Goal: Transaction & Acquisition: Book appointment/travel/reservation

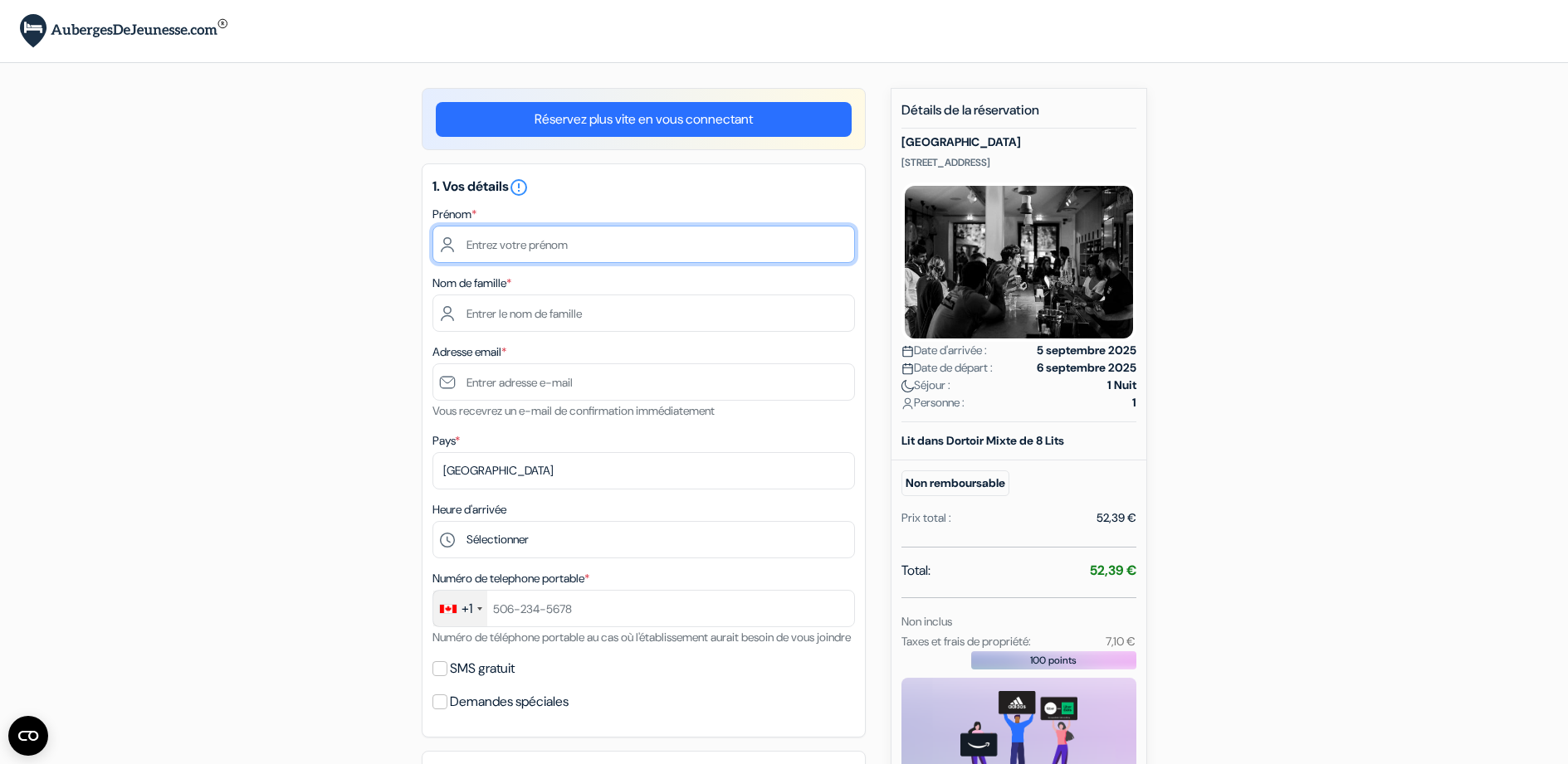
click at [556, 244] on input "text" at bounding box center [644, 244] width 422 height 37
type input "[PERSON_NAME]"
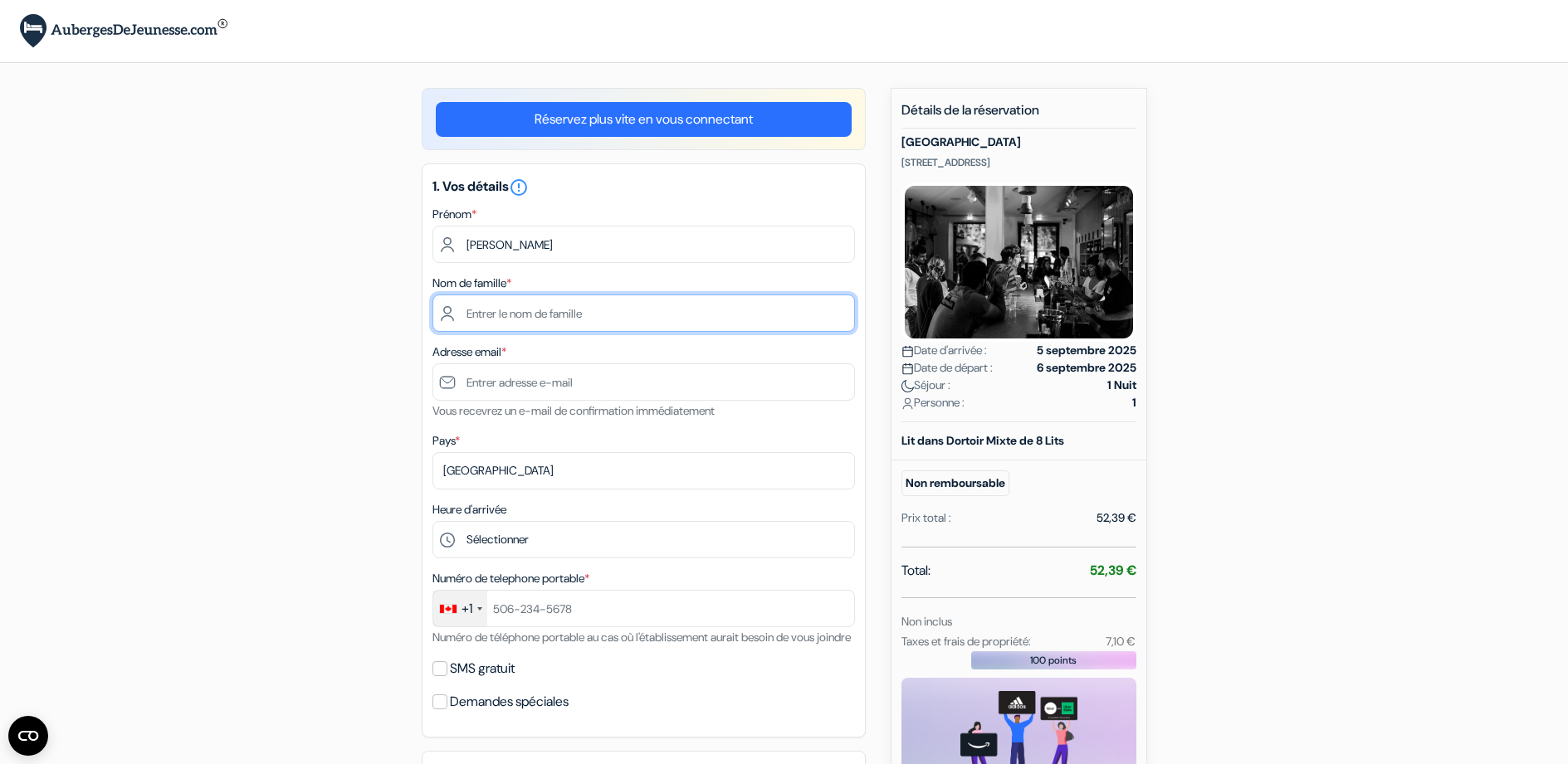
type input "[PERSON_NAME]"
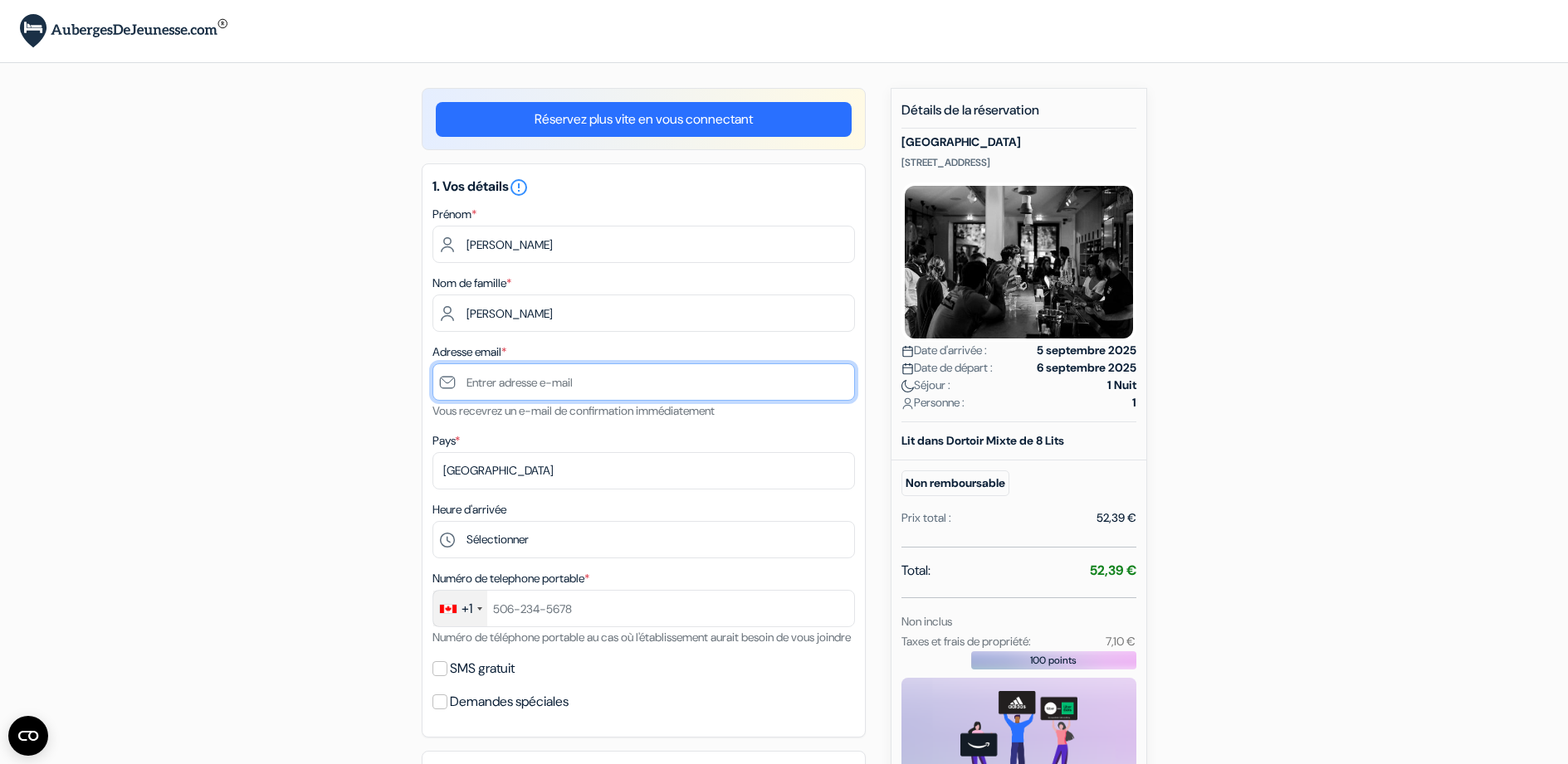
type input "[EMAIL_ADDRESS][DOMAIN_NAME]"
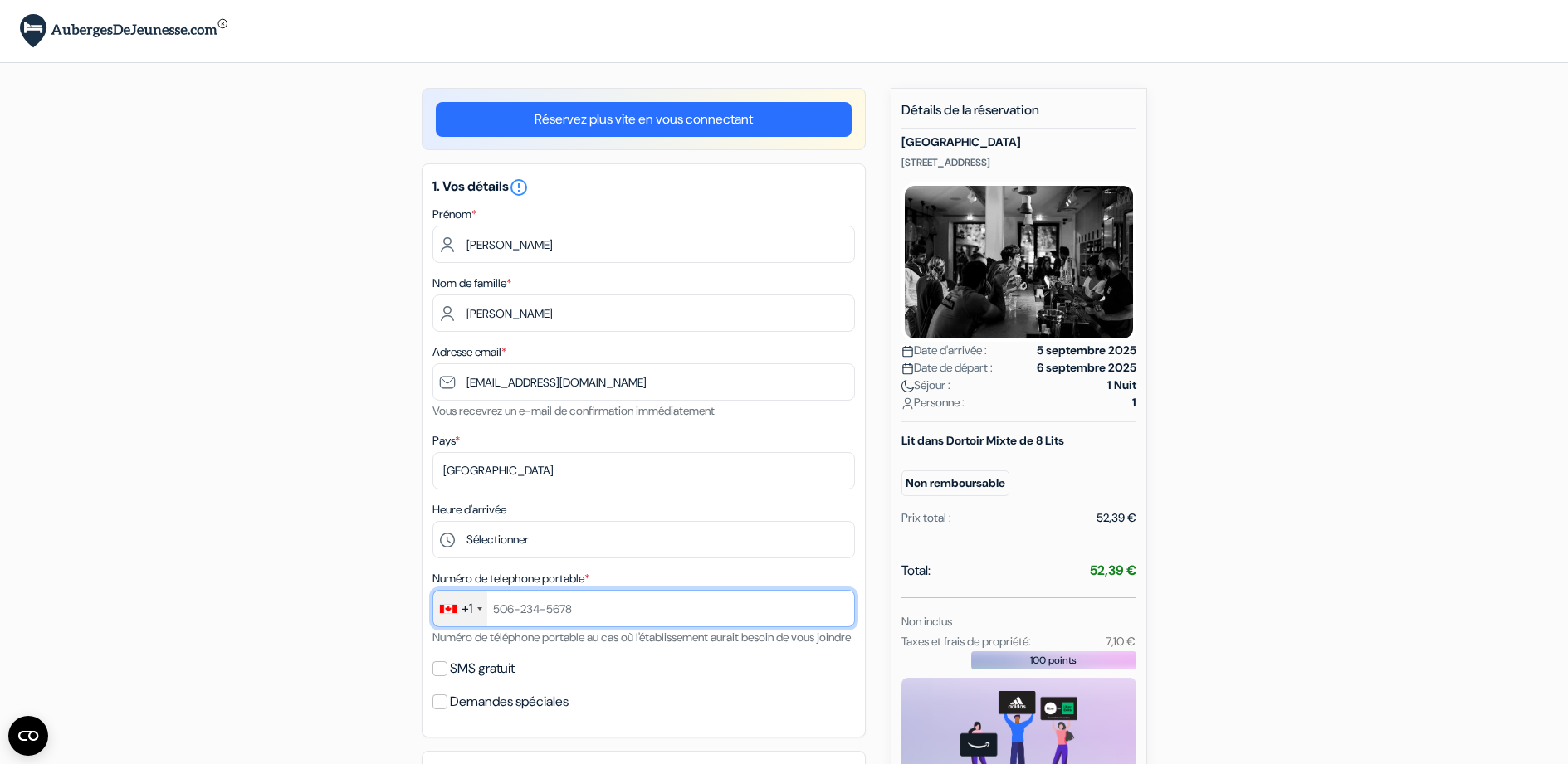
type input "18196397621"
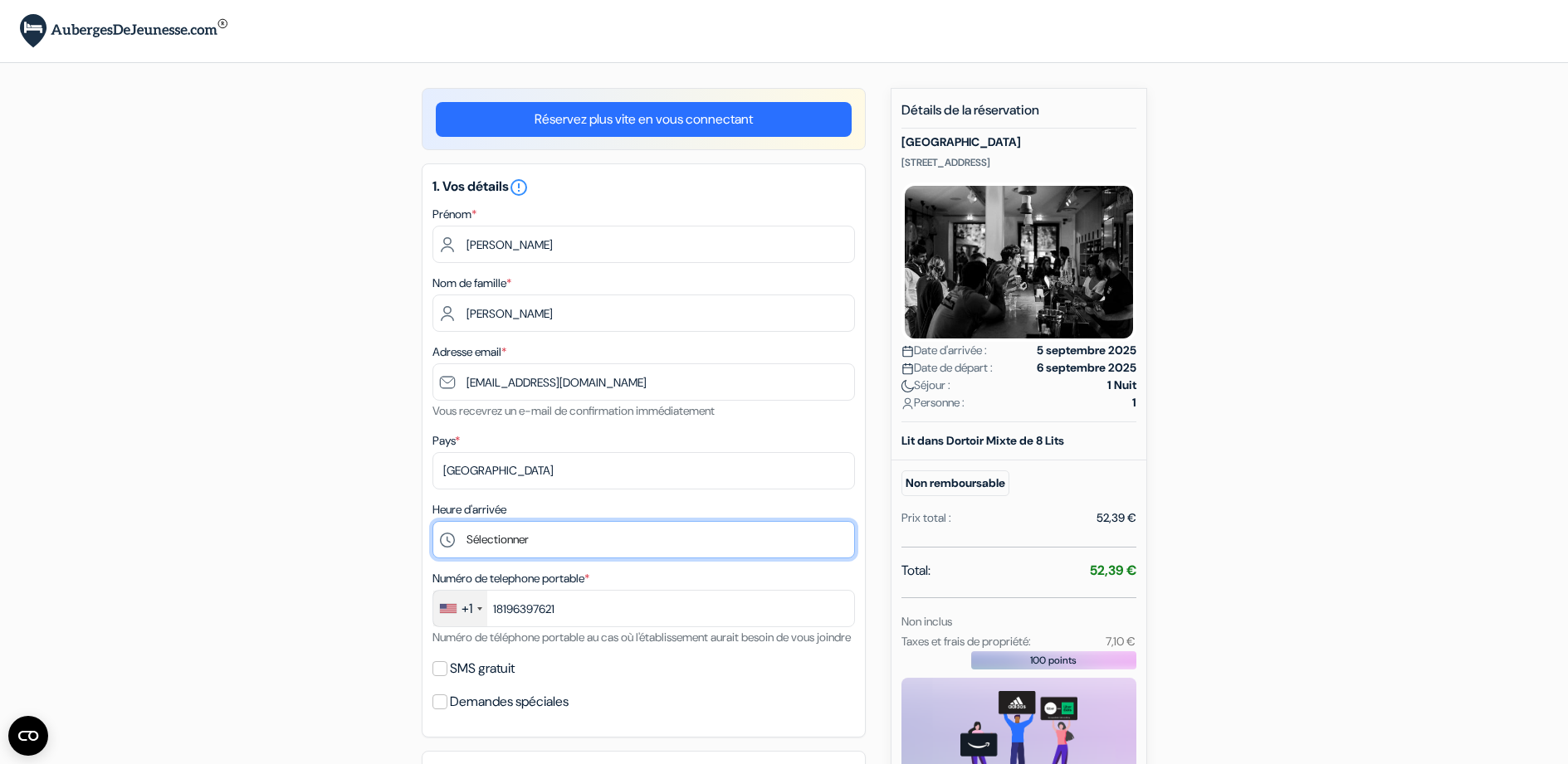
drag, startPoint x: 513, startPoint y: 537, endPoint x: 443, endPoint y: 532, distance: 70.2
click at [513, 537] on select "Sélectionner 15:00 16:00 17:00 18:00 19:00 20:00 21:00 22:00 23:00 0:00" at bounding box center [644, 539] width 422 height 37
select select "18"
click at [432, 521] on select "Sélectionner 15:00 16:00 17:00 18:00 19:00 20:00 21:00 22:00 23:00 0:00" at bounding box center [644, 539] width 422 height 37
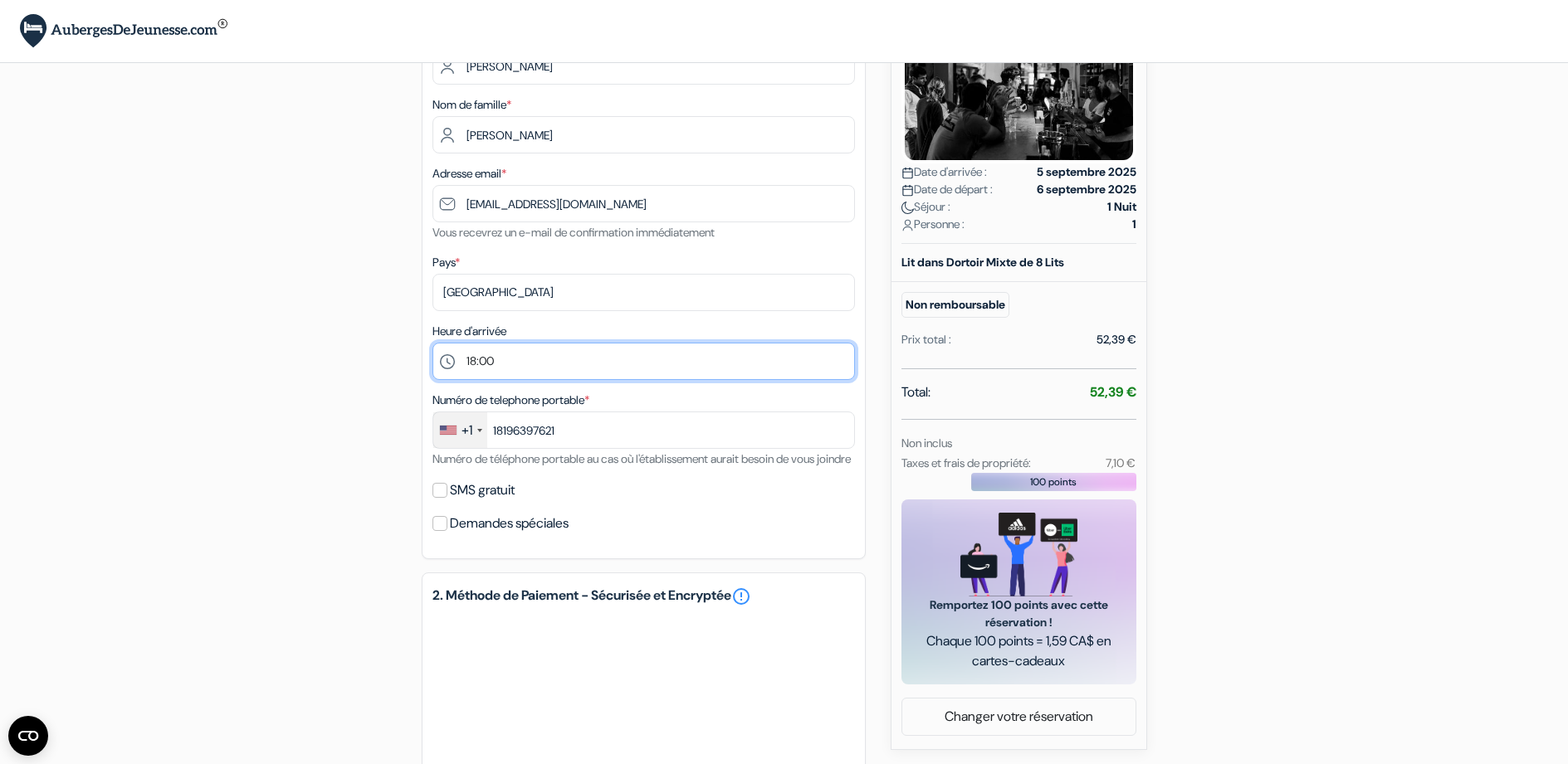
scroll to position [249, 0]
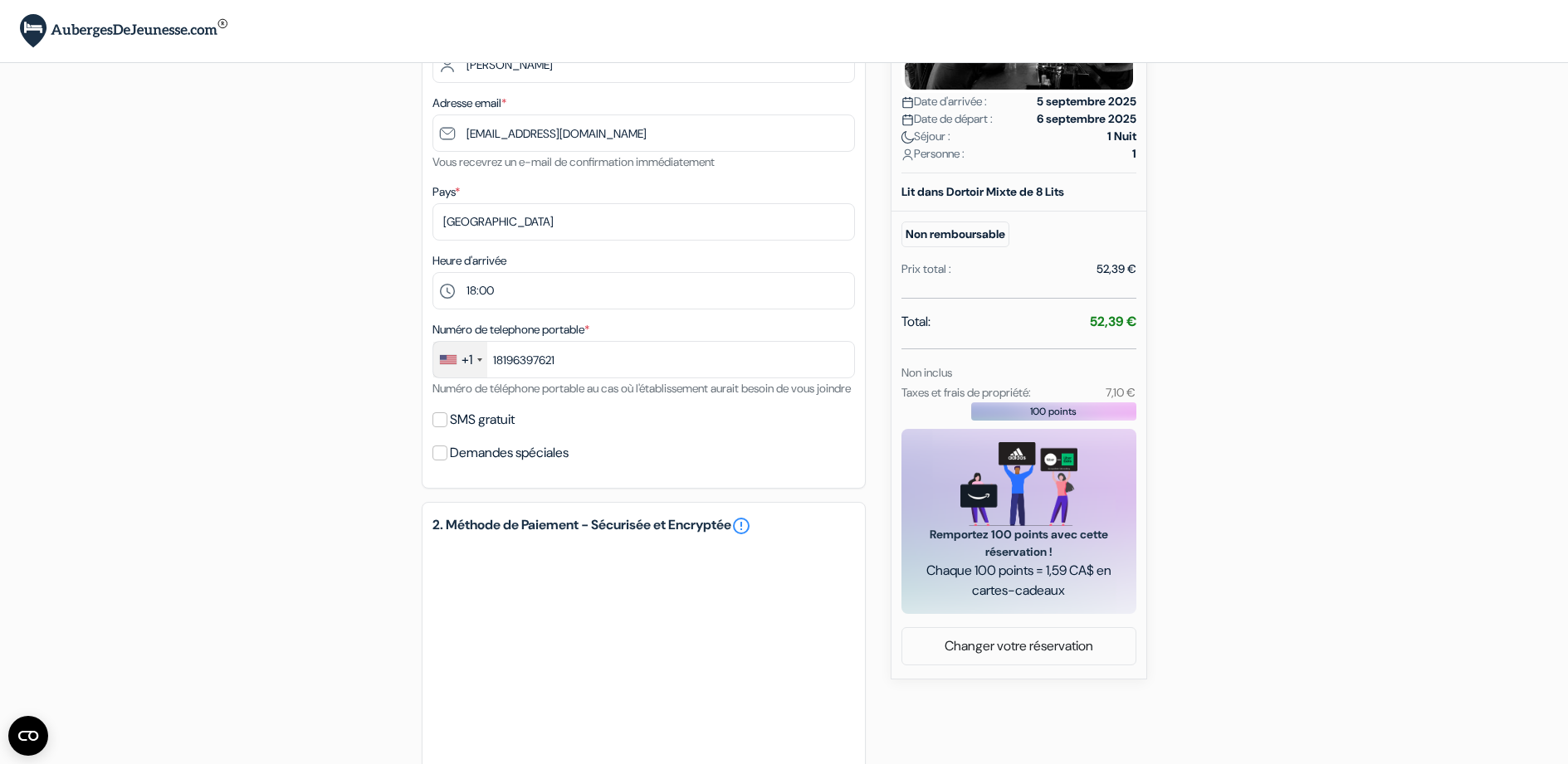
click at [466, 365] on div "+1" at bounding box center [467, 360] width 11 height 20
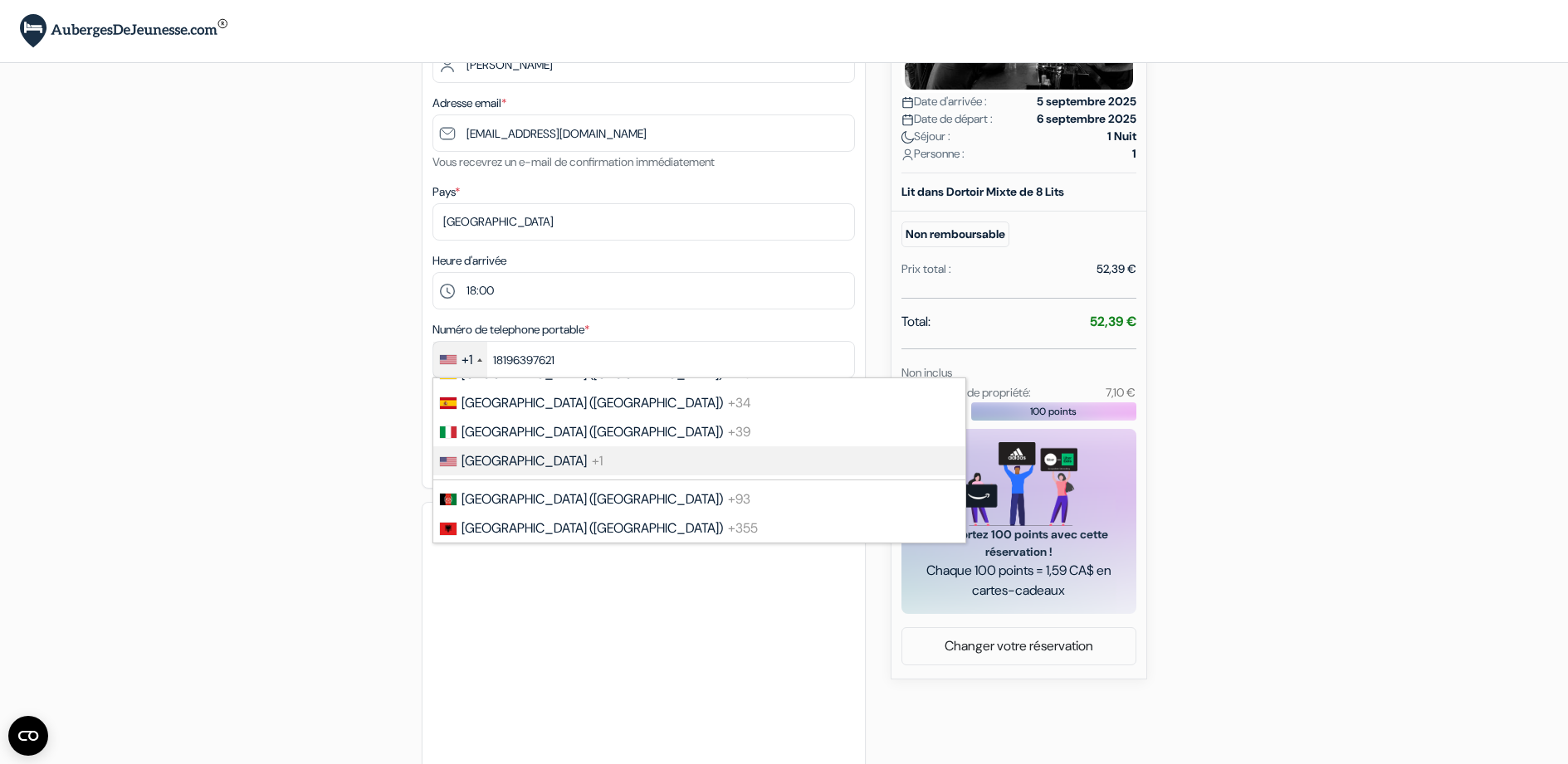
scroll to position [1103, 0]
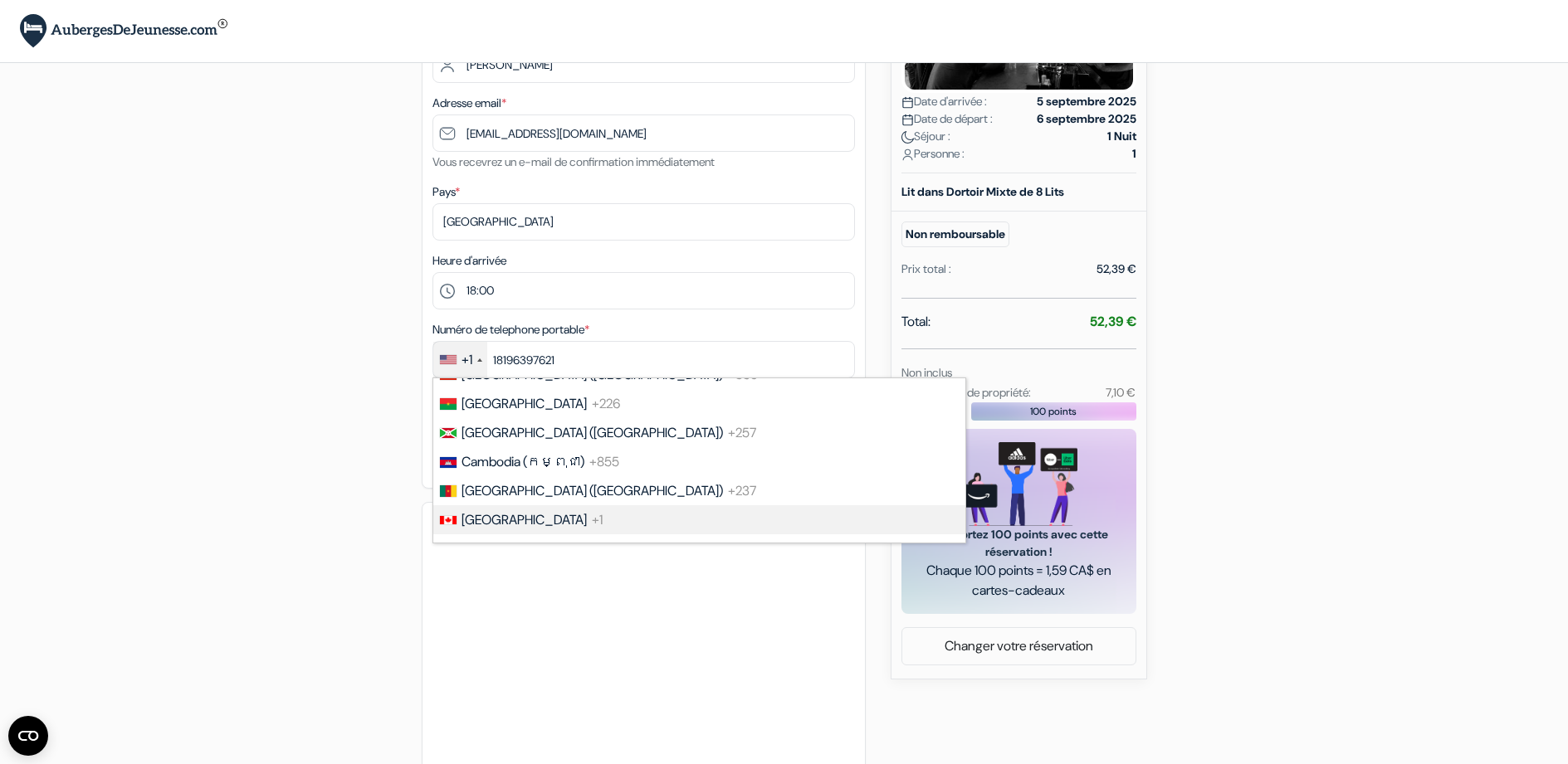
click at [482, 513] on span "[GEOGRAPHIC_DATA]" at bounding box center [524, 519] width 125 height 17
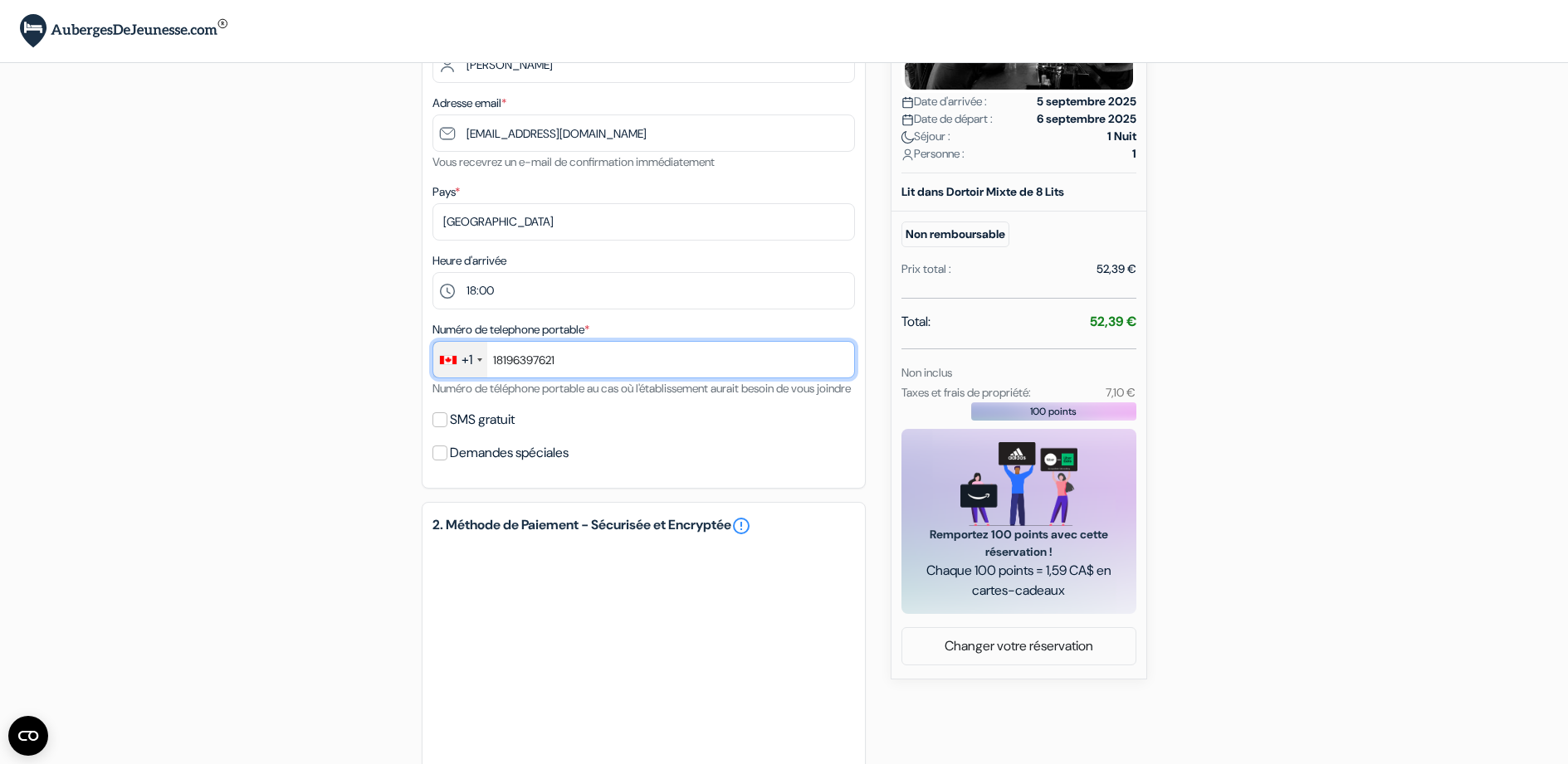
click at [496, 363] on input "18196397621" at bounding box center [644, 359] width 422 height 37
type input "8196397621"
click at [689, 464] on div "Demandes spéciales" at bounding box center [644, 452] width 422 height 23
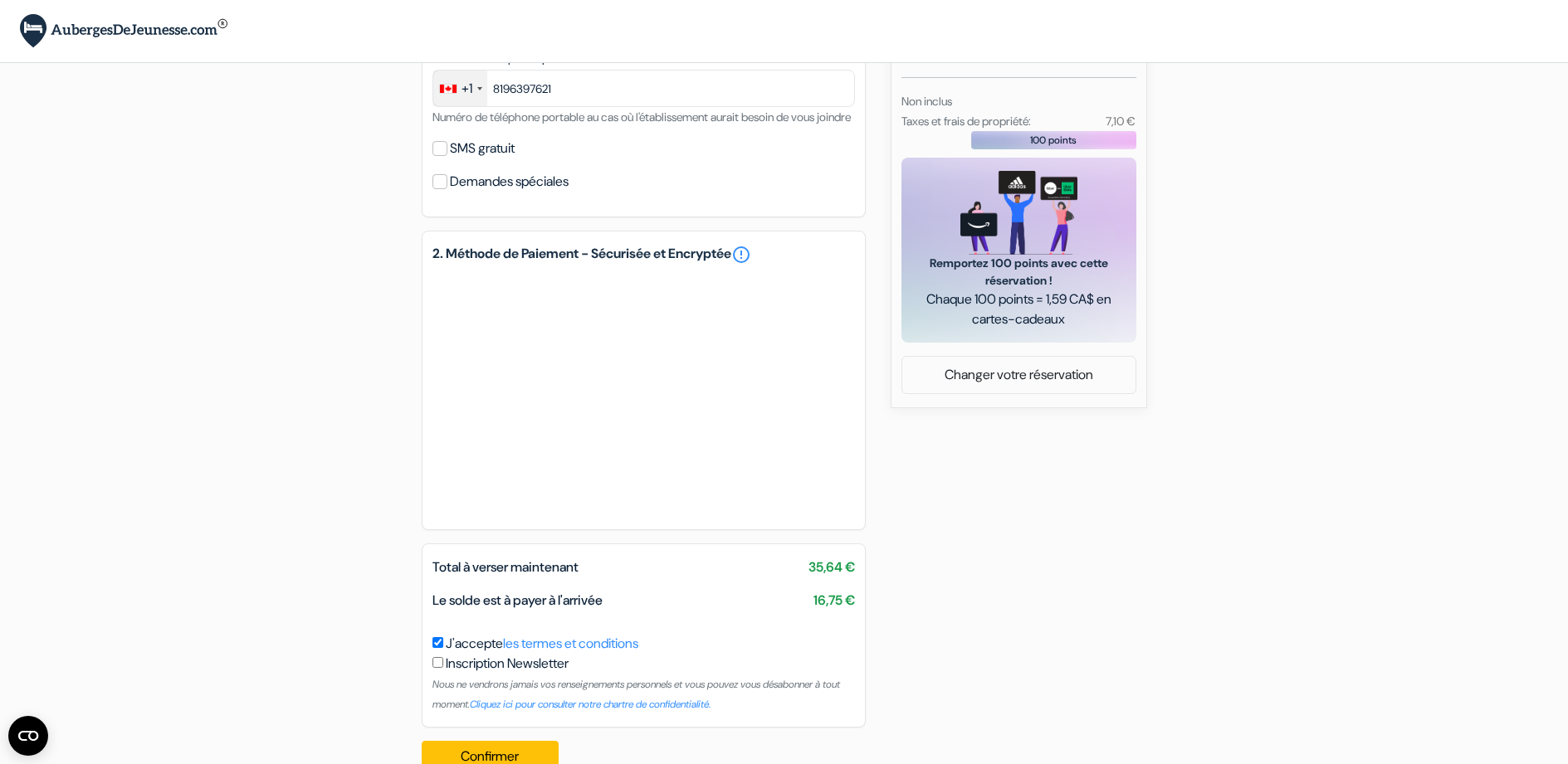
scroll to position [578, 0]
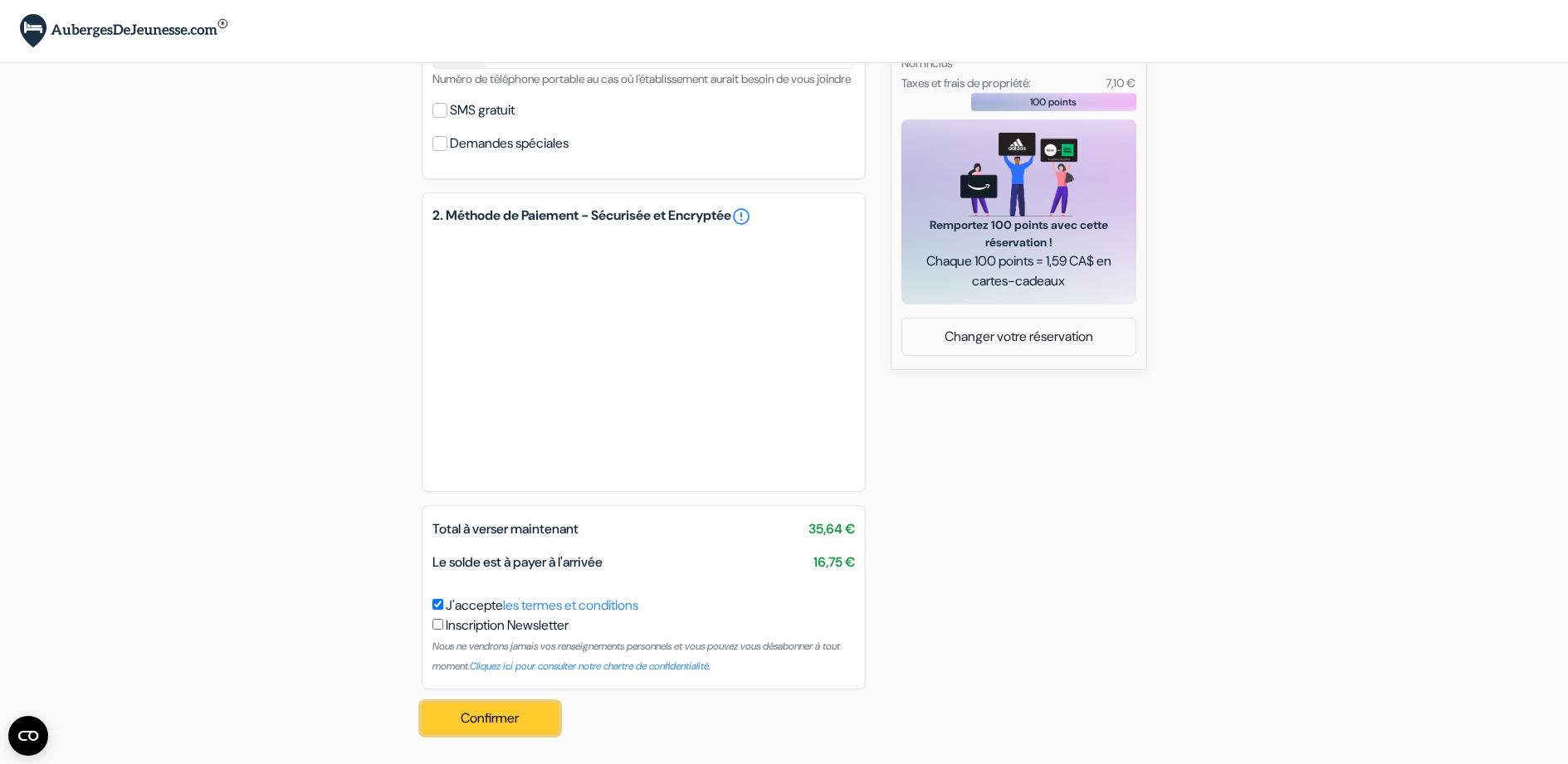
click at [506, 716] on button "Confirmer Loading..." at bounding box center [490, 718] width 138 height 31
